Goal: Task Accomplishment & Management: Complete application form

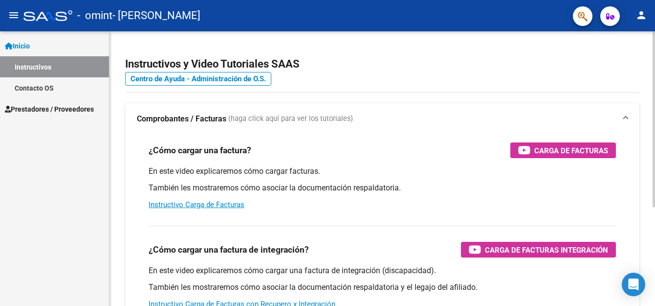
click at [653, 221] on div at bounding box center [654, 168] width 2 height 274
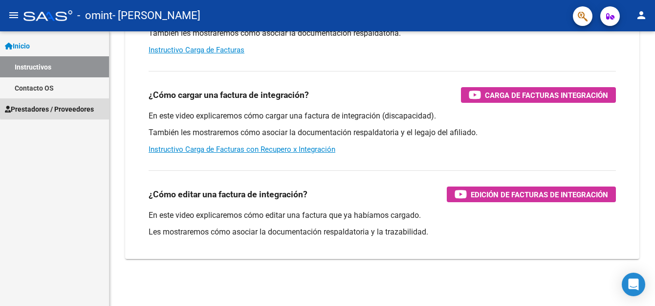
click at [78, 106] on span "Prestadores / Proveedores" at bounding box center [49, 109] width 89 height 11
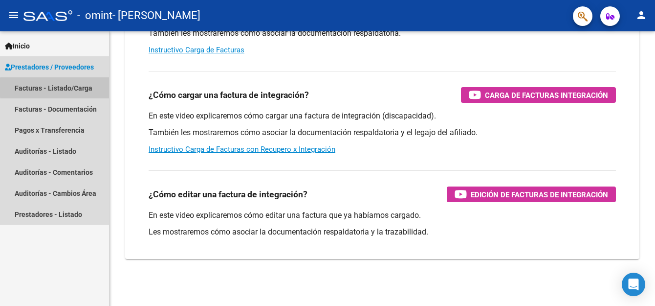
click at [90, 88] on link "Facturas - Listado/Carga" at bounding box center [54, 87] width 109 height 21
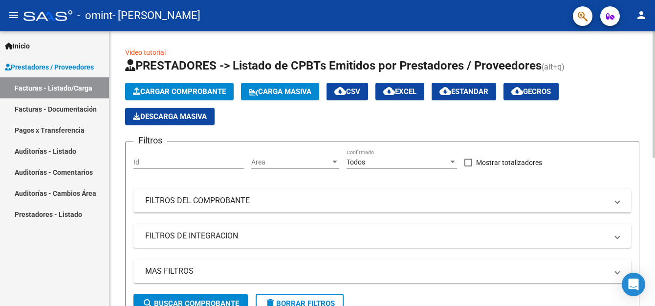
drag, startPoint x: 652, startPoint y: 105, endPoint x: 653, endPoint y: 179, distance: 73.9
click at [655, 128] on html "menu - omint - FERNANDEZ MARA YANEL person Inicio Instructivos Contacto OS Pres…" at bounding box center [327, 153] width 655 height 306
click at [654, 158] on div at bounding box center [654, 94] width 2 height 126
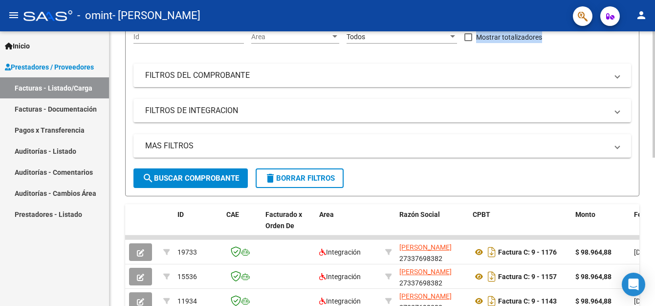
click at [654, 197] on div at bounding box center [654, 153] width 2 height 126
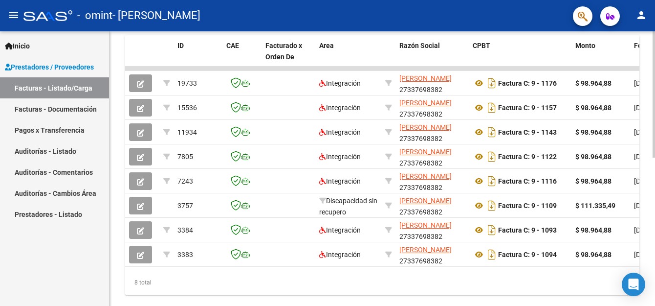
scroll to position [293, 0]
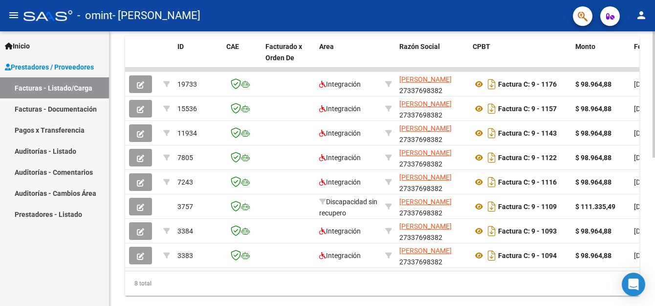
click at [655, 256] on html "menu - omint - FERNANDEZ MARA YANEL person Inicio Instructivos Contacto OS Pres…" at bounding box center [327, 153] width 655 height 306
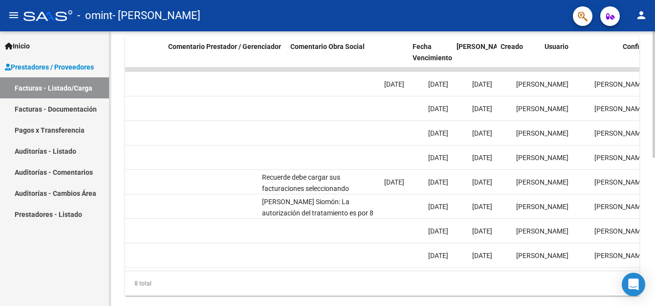
scroll to position [0, 1392]
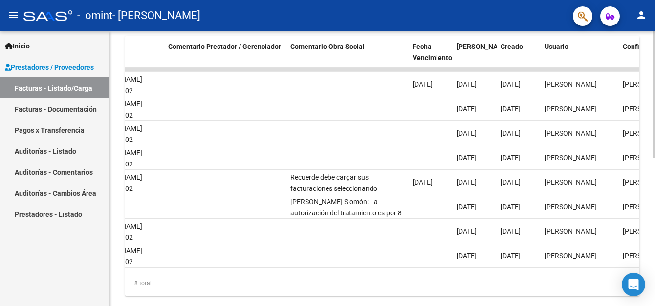
drag, startPoint x: 564, startPoint y: 273, endPoint x: 516, endPoint y: 283, distance: 49.0
click at [516, 283] on div "8 total" at bounding box center [382, 283] width 515 height 24
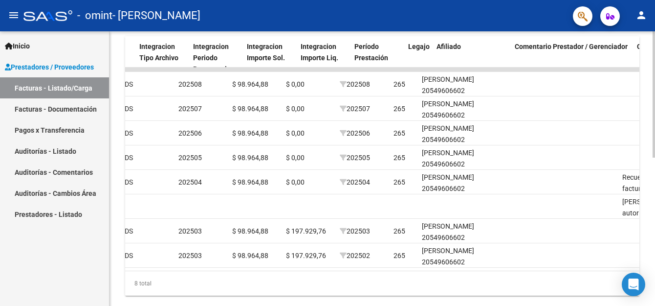
scroll to position [0, 1041]
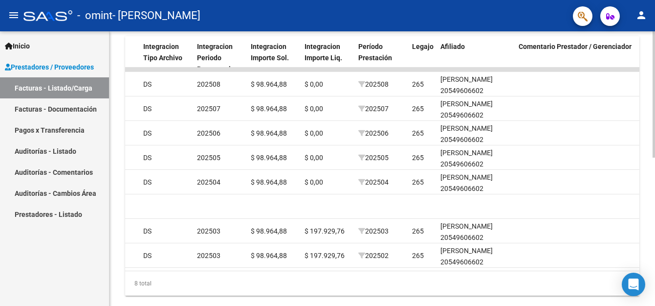
drag, startPoint x: 435, startPoint y: 282, endPoint x: 391, endPoint y: 288, distance: 43.9
click at [391, 288] on div "8 total" at bounding box center [382, 283] width 515 height 24
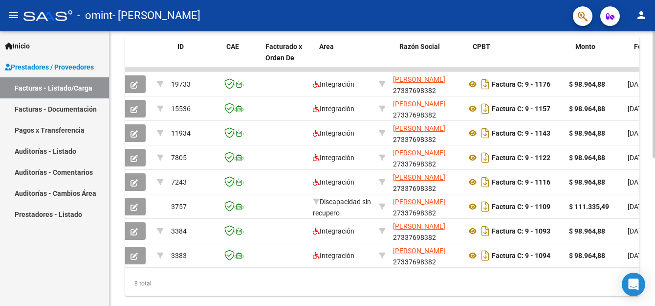
scroll to position [0, 0]
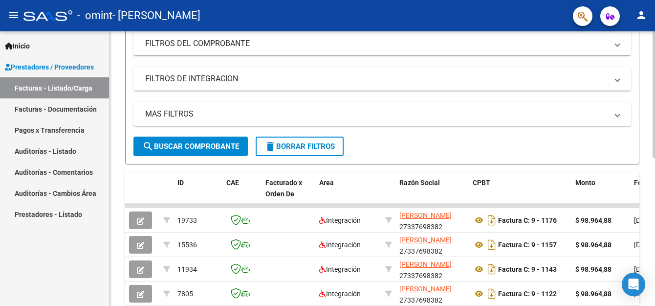
click at [647, 115] on div "Video tutorial PRESTADORES -> Listado de CPBTs Emitidos por Prestadores / Prove…" at bounding box center [384, 168] width 548 height 588
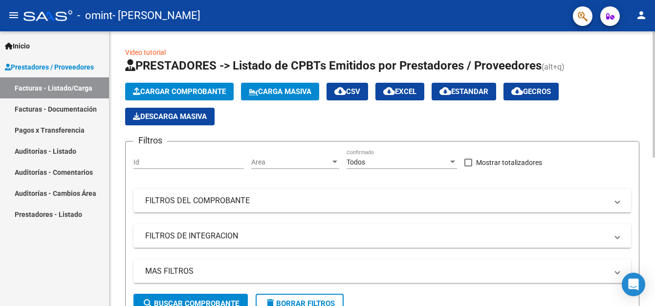
click at [637, 22] on div "menu - omint - FERNANDEZ MARA YANEL person Inicio Instructivos Contacto OS Pres…" at bounding box center [327, 153] width 655 height 306
click at [201, 88] on span "Cargar Comprobante" at bounding box center [179, 91] width 93 height 9
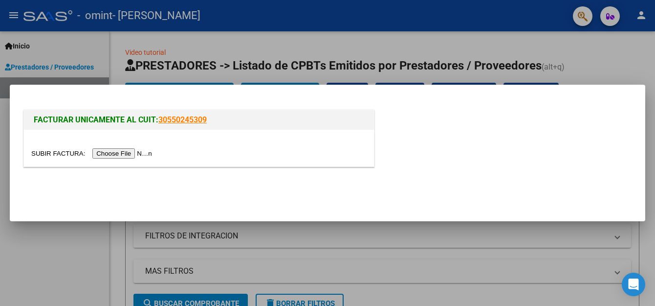
click at [123, 152] on input "file" at bounding box center [93, 153] width 124 height 10
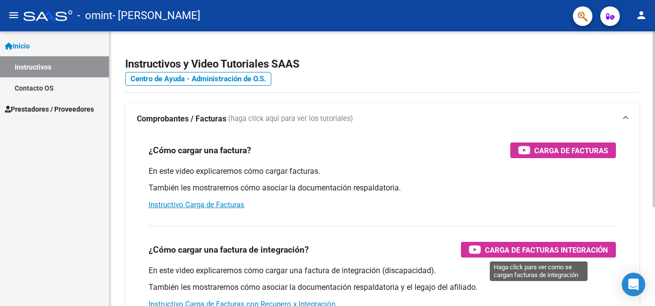
click at [586, 249] on span "Carga de Facturas Integración" at bounding box center [546, 250] width 123 height 12
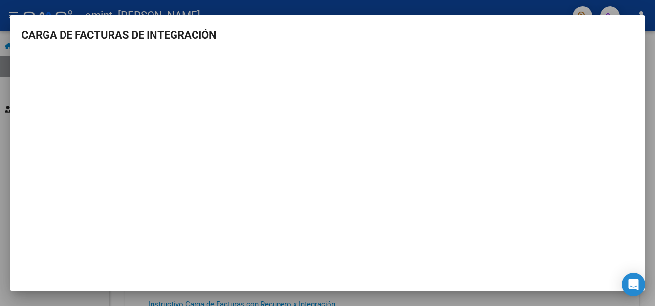
click at [357, 10] on div at bounding box center [327, 153] width 655 height 306
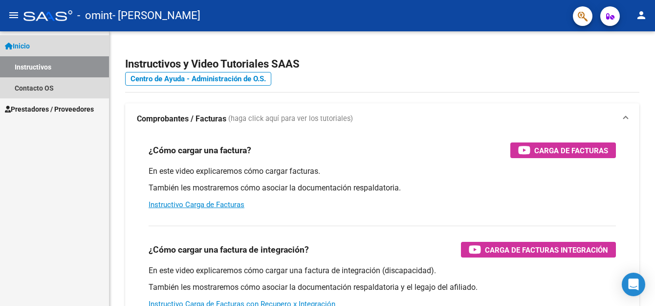
click at [30, 47] on span "Inicio" at bounding box center [17, 46] width 25 height 11
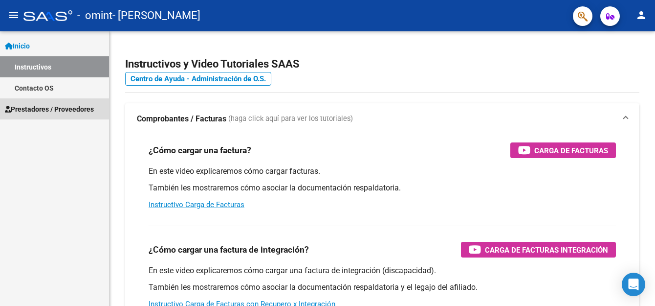
click at [58, 107] on span "Prestadores / Proveedores" at bounding box center [49, 109] width 89 height 11
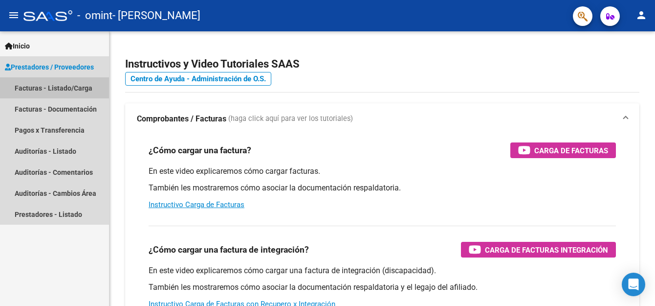
click at [69, 87] on link "Facturas - Listado/Carga" at bounding box center [54, 87] width 109 height 21
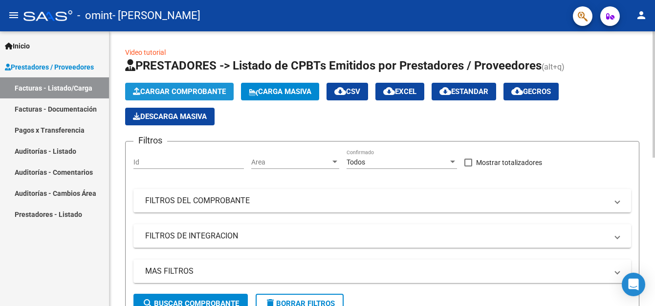
click at [195, 90] on span "Cargar Comprobante" at bounding box center [179, 91] width 93 height 9
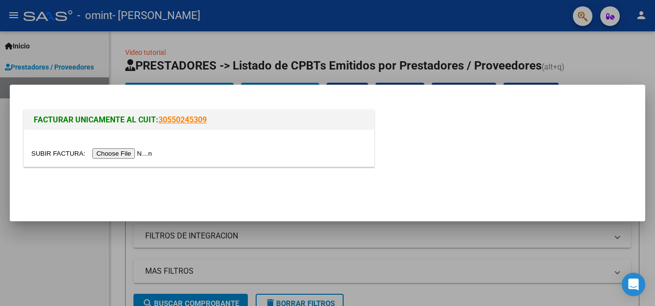
click at [120, 152] on input "file" at bounding box center [93, 153] width 124 height 10
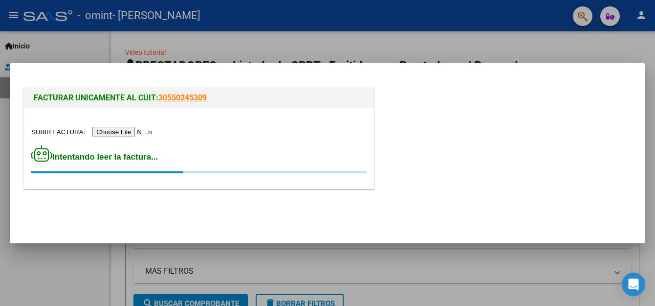
click at [114, 129] on input "file" at bounding box center [93, 132] width 124 height 10
click at [430, 50] on div at bounding box center [327, 153] width 655 height 306
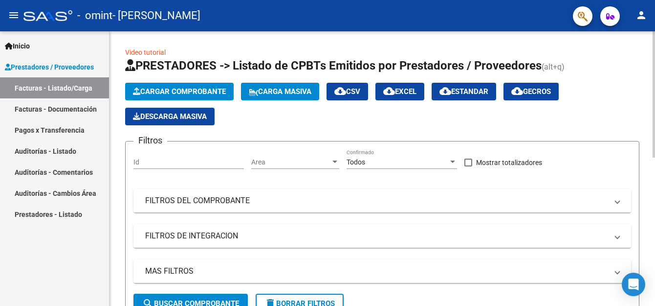
drag, startPoint x: 653, startPoint y: 118, endPoint x: 654, endPoint y: 148, distance: 30.3
click at [454, 244] on mat-expansion-panel-header "FILTROS DE INTEGRACION" at bounding box center [383, 235] width 498 height 23
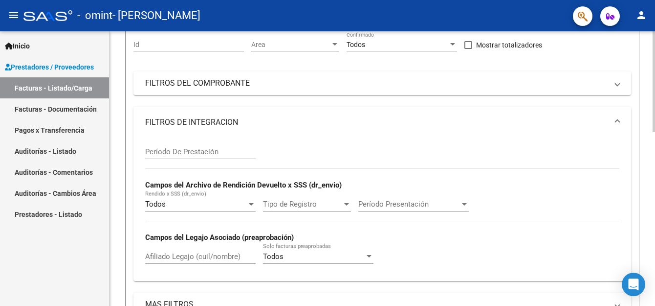
click at [655, 202] on html "menu - omint - FERNANDEZ MARA YANEL person Inicio Instructivos Contacto OS Pres…" at bounding box center [327, 153] width 655 height 306
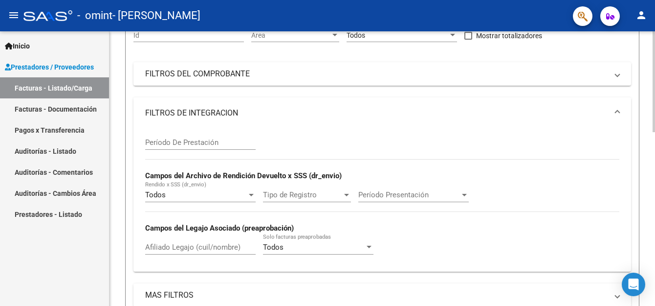
scroll to position [136, 0]
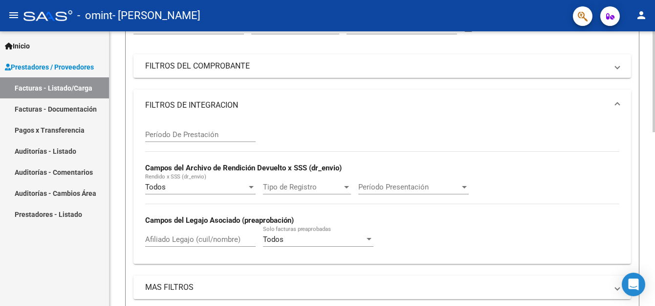
click at [655, 153] on html "menu - omint - FERNANDEZ MARA YANEL person Inicio Instructivos Contacto OS Pres…" at bounding box center [327, 153] width 655 height 306
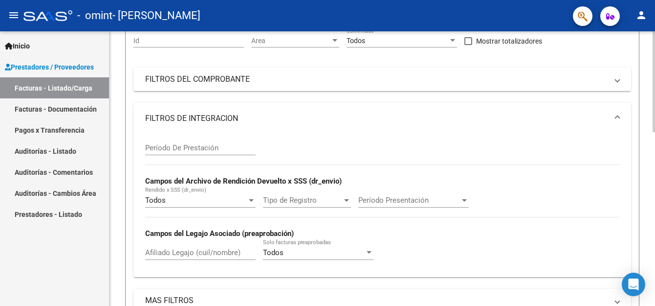
scroll to position [181, 0]
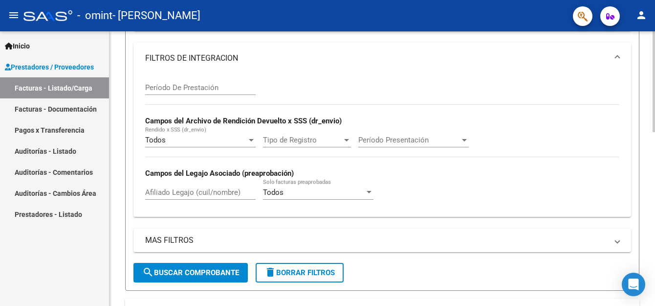
click at [655, 175] on div at bounding box center [654, 149] width 2 height 101
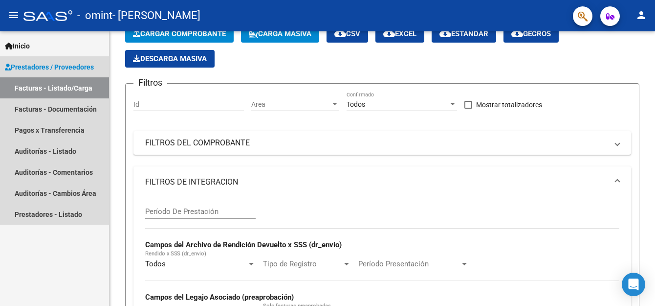
click at [77, 86] on link "Facturas - Listado/Carga" at bounding box center [54, 87] width 109 height 21
click at [67, 85] on link "Facturas - Listado/Carga" at bounding box center [54, 87] width 109 height 21
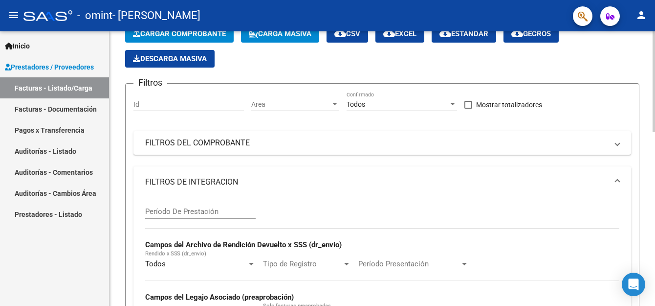
scroll to position [0, 0]
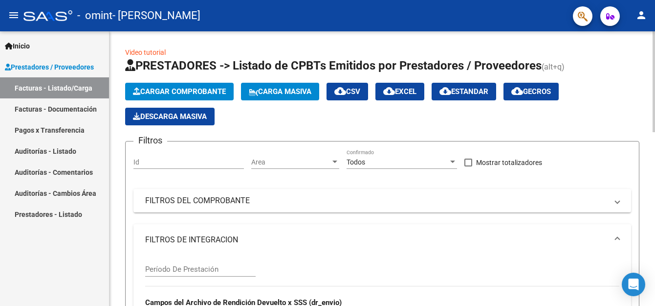
click at [654, 41] on div at bounding box center [654, 168] width 2 height 274
click at [201, 96] on button "Cargar Comprobante" at bounding box center [179, 92] width 109 height 18
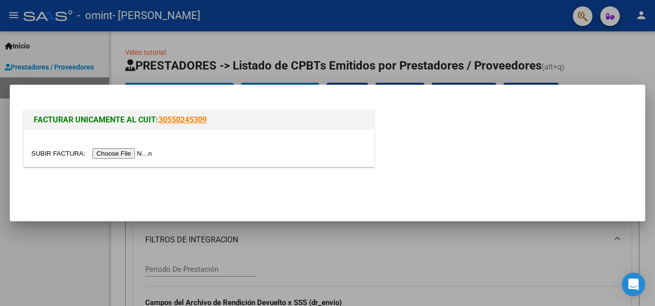
click at [198, 88] on mat-dialog-container "FACTURAR UNICAMENTE AL CUIT: 30550245309" at bounding box center [328, 153] width 636 height 136
click at [134, 150] on input "file" at bounding box center [93, 153] width 124 height 10
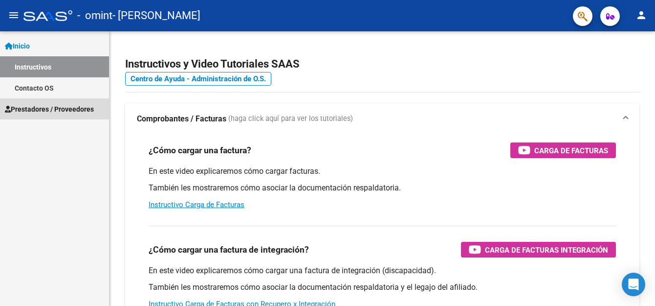
click at [60, 108] on span "Prestadores / Proveedores" at bounding box center [49, 109] width 89 height 11
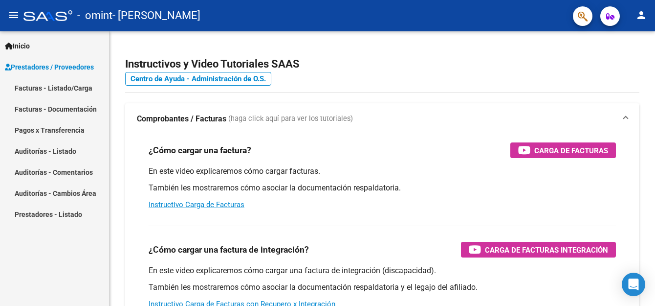
click at [64, 90] on link "Facturas - Listado/Carga" at bounding box center [54, 87] width 109 height 21
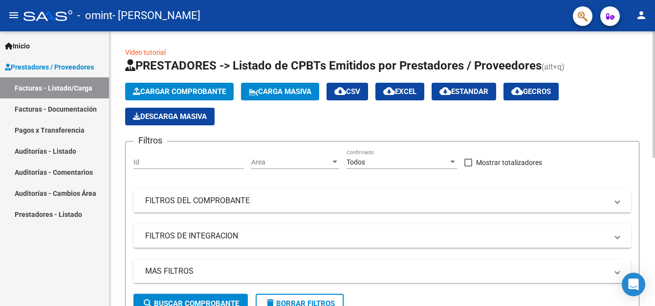
click at [618, 206] on mat-expansion-panel-header "FILTROS DEL COMPROBANTE" at bounding box center [383, 200] width 498 height 23
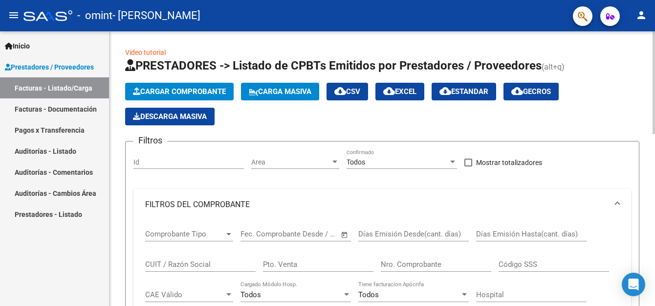
click at [207, 88] on span "Cargar Comprobante" at bounding box center [179, 91] width 93 height 9
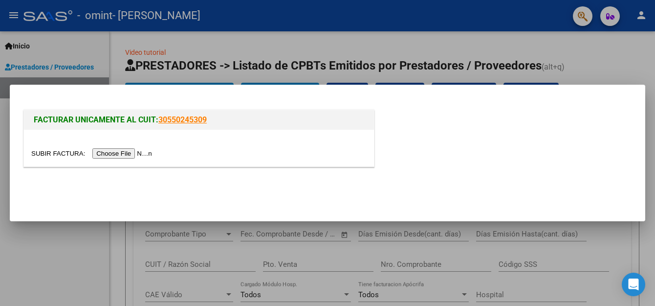
click at [125, 155] on input "file" at bounding box center [93, 153] width 124 height 10
click at [122, 156] on input "file" at bounding box center [93, 153] width 124 height 10
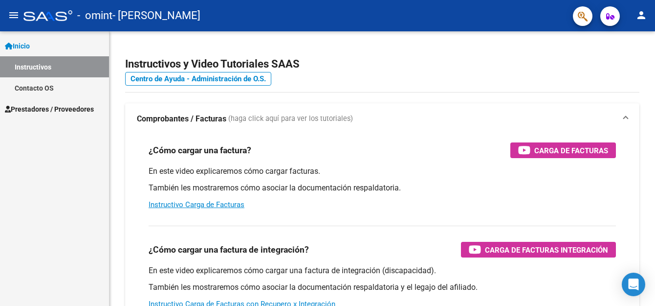
click at [58, 109] on span "Prestadores / Proveedores" at bounding box center [49, 109] width 89 height 11
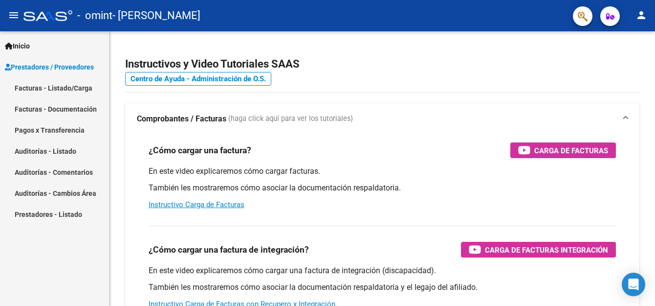
click at [65, 87] on link "Facturas - Listado/Carga" at bounding box center [54, 87] width 109 height 21
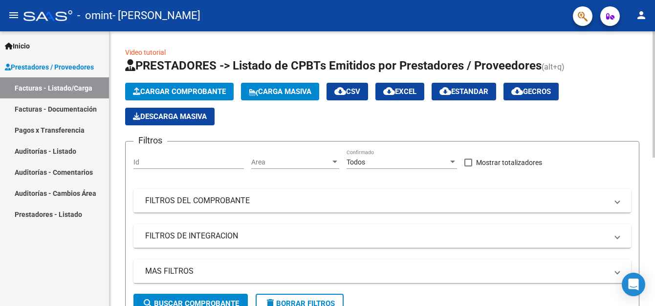
click at [173, 90] on span "Cargar Comprobante" at bounding box center [179, 91] width 93 height 9
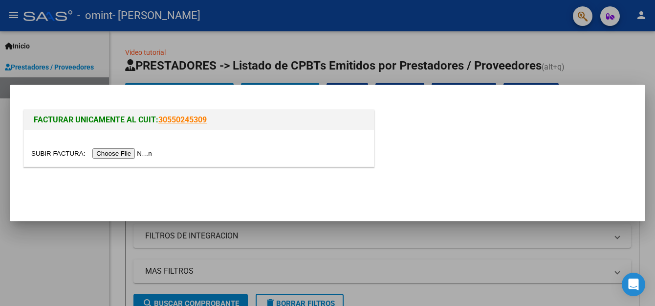
click at [129, 154] on input "file" at bounding box center [93, 153] width 124 height 10
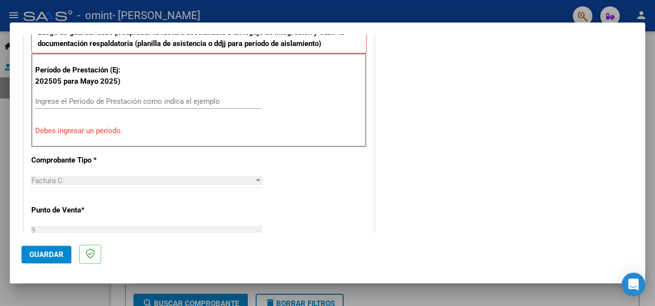
scroll to position [289, 0]
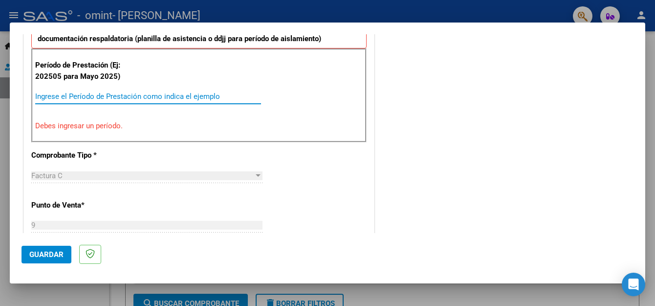
click at [183, 98] on input "Ingrese el Período de Prestación como indica el ejemplo" at bounding box center [148, 96] width 226 height 9
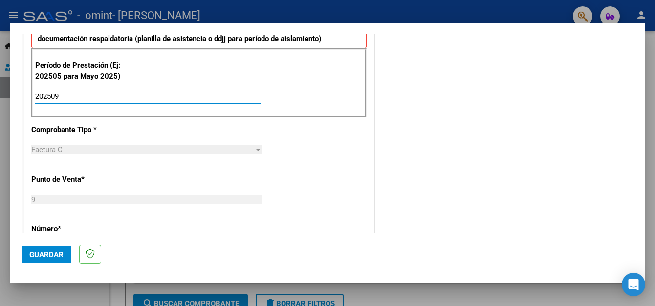
type input "202509"
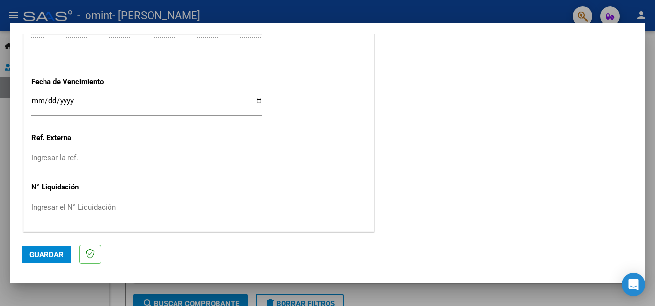
scroll to position [662, 0]
click at [39, 259] on button "Guardar" at bounding box center [47, 255] width 50 height 18
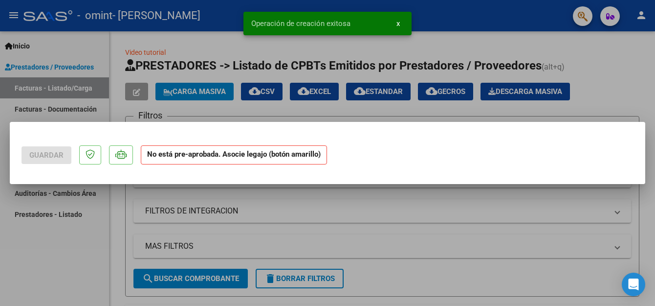
scroll to position [0, 0]
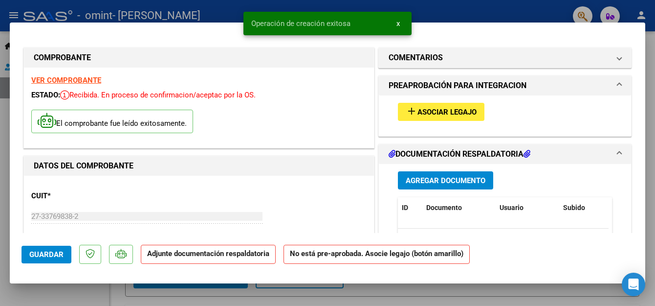
click at [465, 115] on span "Asociar Legajo" at bounding box center [447, 112] width 59 height 9
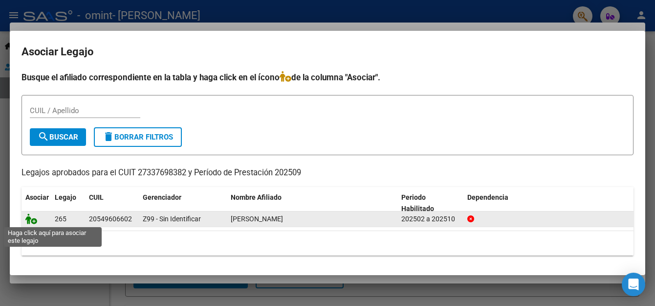
click at [36, 221] on icon at bounding box center [31, 218] width 12 height 11
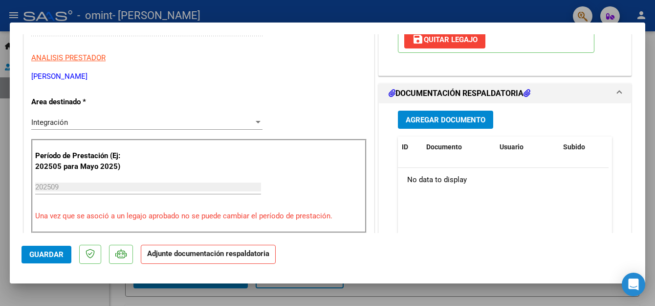
scroll to position [190, 0]
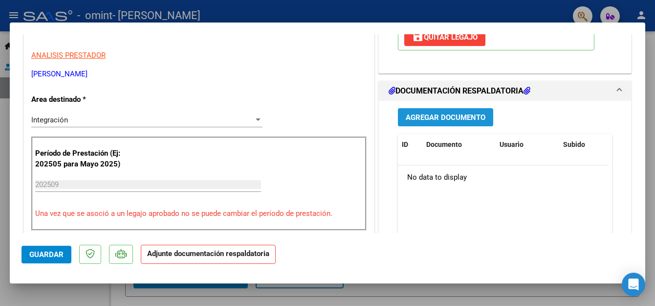
click at [466, 116] on span "Agregar Documento" at bounding box center [446, 117] width 80 height 9
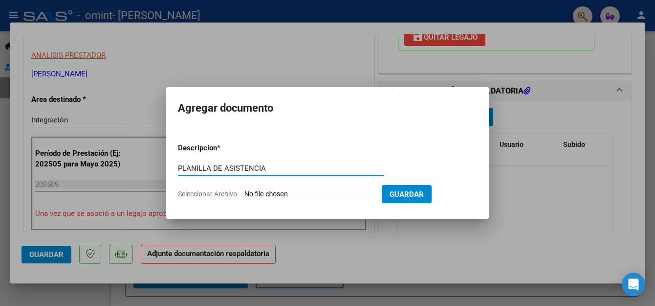
type input "PLANILLA DE ASISTENCIA"
click at [306, 191] on input "Seleccionar Archivo" at bounding box center [310, 194] width 130 height 9
type input "C:\fakepath\Asistencia SIMON . Septiembre 2025.pdf"
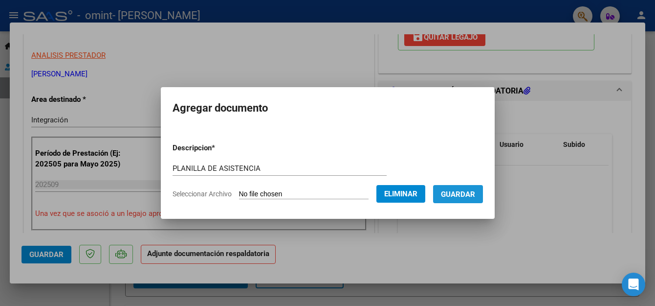
click at [475, 196] on span "Guardar" at bounding box center [458, 194] width 34 height 9
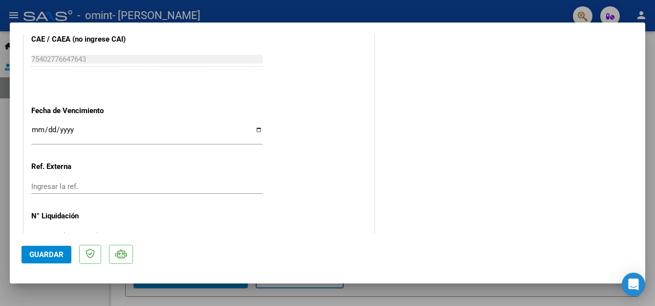
scroll to position [677, 0]
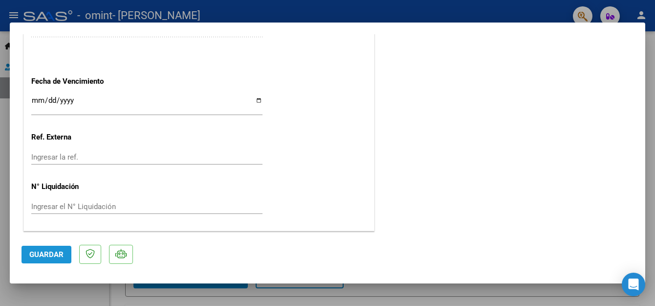
click at [50, 257] on span "Guardar" at bounding box center [46, 254] width 34 height 9
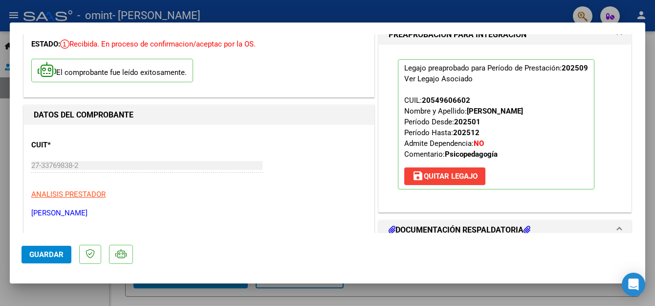
scroll to position [0, 0]
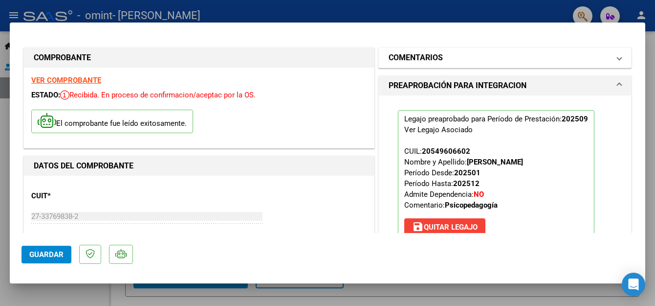
click at [618, 57] on span at bounding box center [620, 58] width 4 height 12
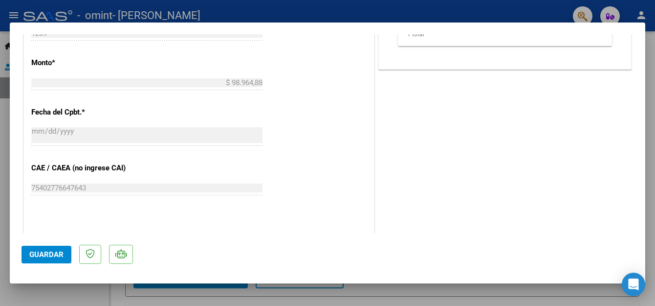
scroll to position [677, 0]
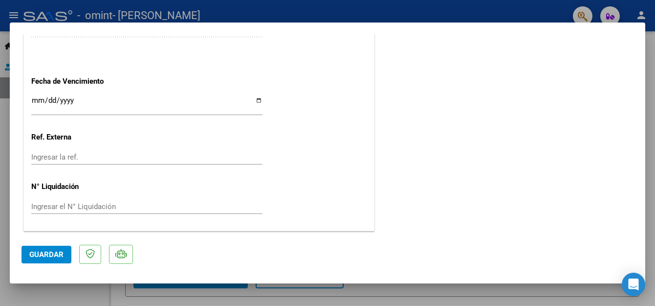
click at [653, 258] on div at bounding box center [327, 153] width 655 height 306
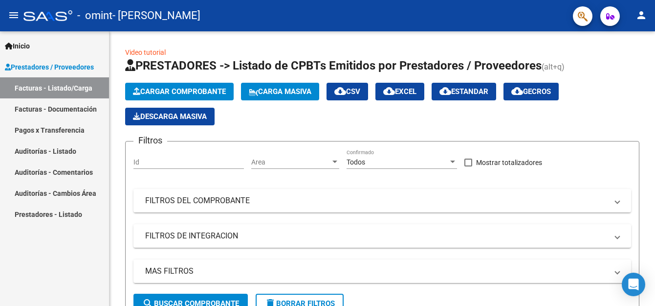
click at [65, 108] on link "Facturas - Documentación" at bounding box center [54, 108] width 109 height 21
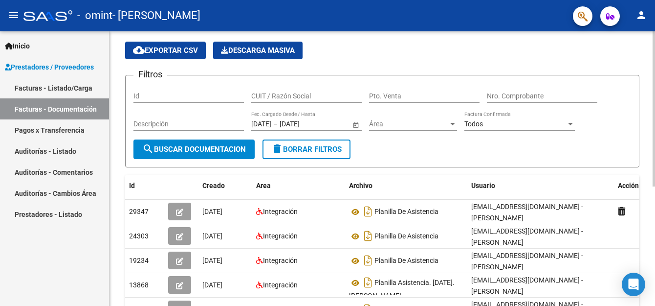
click at [655, 190] on html "menu - omint - FERNANDEZ MARA YANEL person Inicio Instructivos Contacto OS Pres…" at bounding box center [327, 153] width 655 height 306
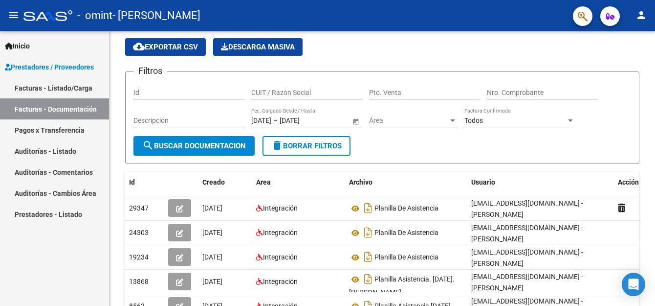
drag, startPoint x: 652, startPoint y: 118, endPoint x: 657, endPoint y: 150, distance: 32.7
click at [655, 150] on html "menu - omint - FERNANDEZ MARA YANEL person Inicio Instructivos Contacto OS Pres…" at bounding box center [327, 153] width 655 height 306
drag, startPoint x: 657, startPoint y: 150, endPoint x: 652, endPoint y: 172, distance: 22.2
click at [652, 172] on div "PRESTADORES -> Comprobantes - Documentación Respaldatoria cloud_download Export…" at bounding box center [383, 237] width 546 height 478
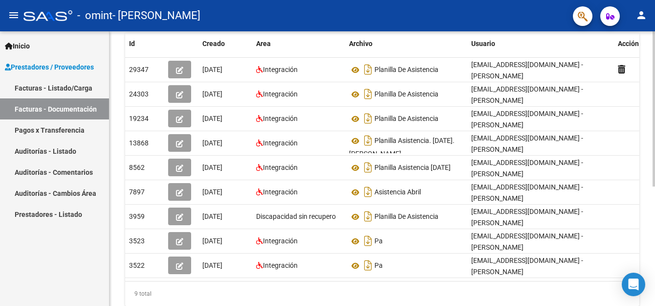
scroll to position [211, 0]
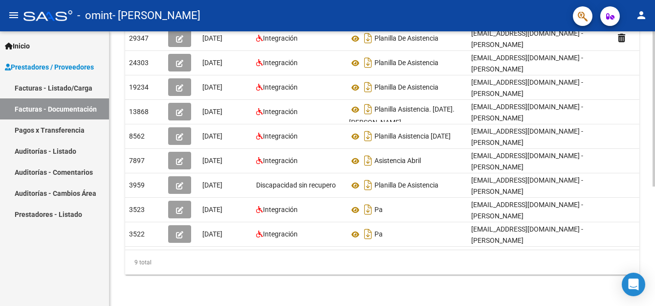
click at [648, 258] on div "PRESTADORES -> Comprobantes - Documentación Respaldatoria cloud_download Export…" at bounding box center [384, 67] width 548 height 478
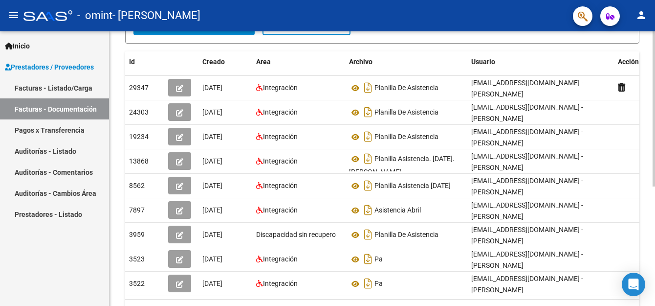
click at [652, 238] on div "PRESTADORES -> Comprobantes - Documentación Respaldatoria cloud_download Export…" at bounding box center [384, 116] width 548 height 478
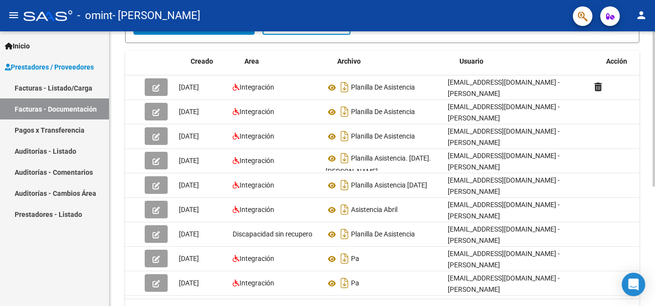
scroll to position [0, 0]
